Goal: Navigation & Orientation: Understand site structure

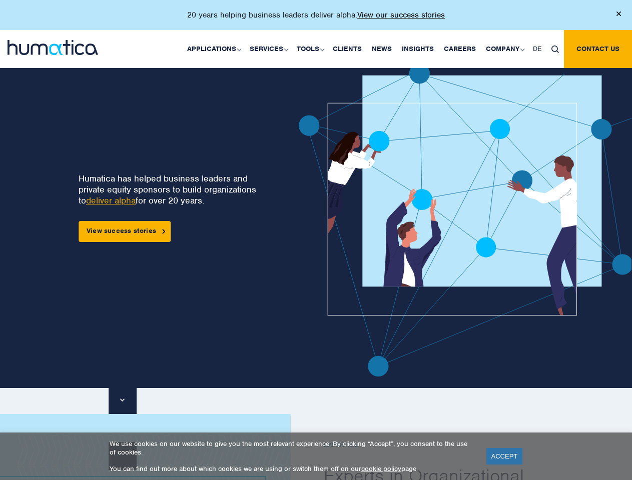
click at [316, 19] on p "20 years helping business leaders deliver alpha. View our success stories" at bounding box center [316, 15] width 258 height 10
click at [216, 49] on link "Applications" at bounding box center [213, 49] width 63 height 38
click at [270, 49] on link "Services" at bounding box center [268, 49] width 47 height 38
click at [312, 49] on link "Tools" at bounding box center [310, 49] width 36 height 38
click at [504, 49] on link "Company" at bounding box center [504, 49] width 47 height 38
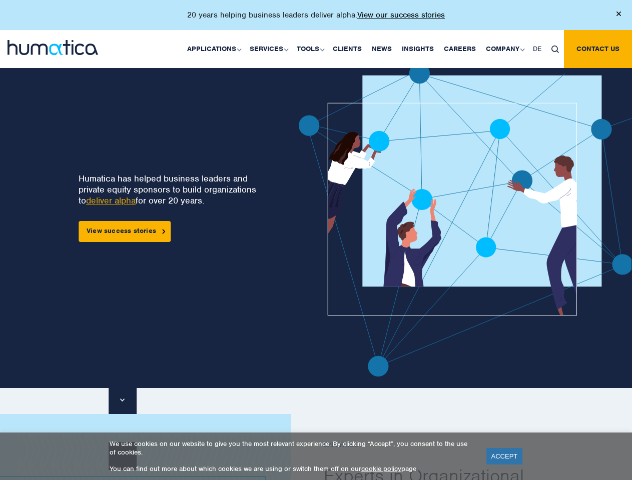
click at [555, 49] on img at bounding box center [556, 50] width 8 height 8
